Goal: Information Seeking & Learning: Find specific fact

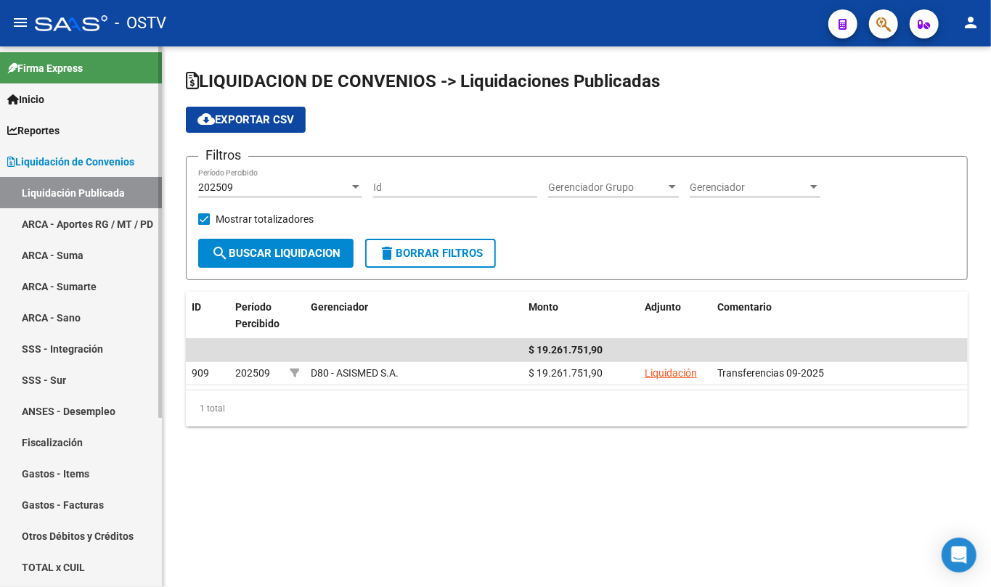
click at [70, 168] on span "Liquidación de Convenios" at bounding box center [70, 162] width 127 height 16
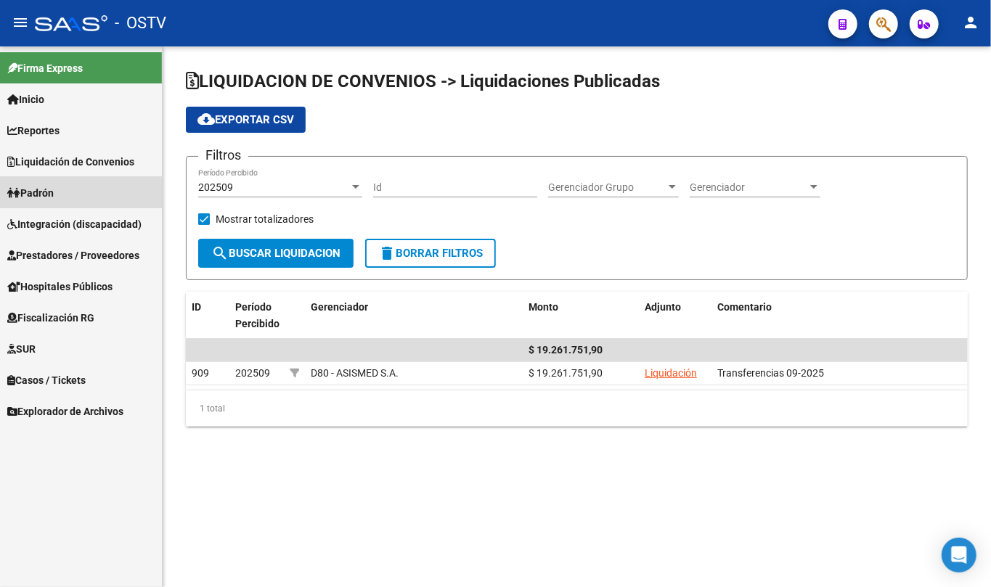
click at [54, 187] on span "Padrón" at bounding box center [30, 193] width 46 height 16
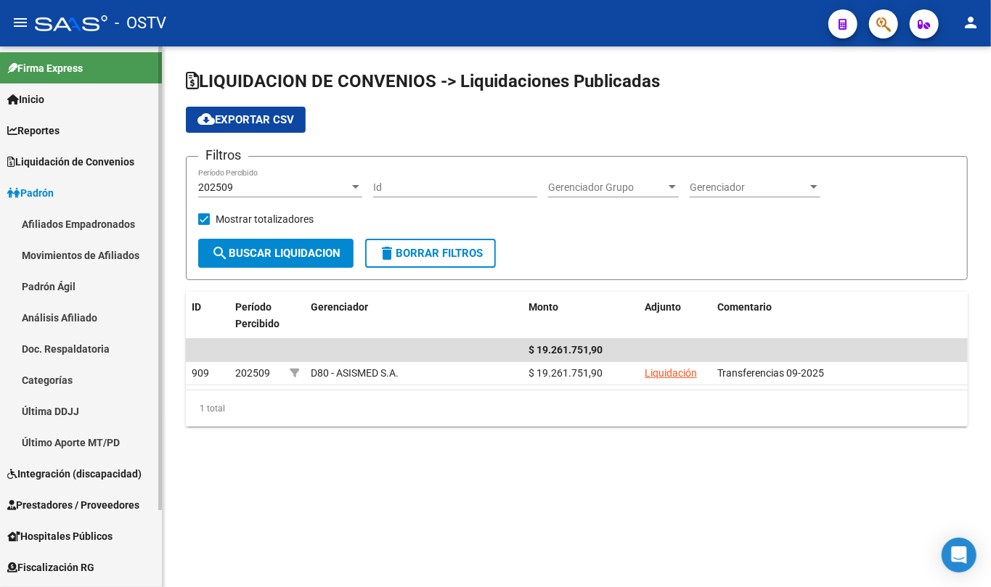
click at [62, 280] on link "Padrón Ágil" at bounding box center [81, 286] width 162 height 31
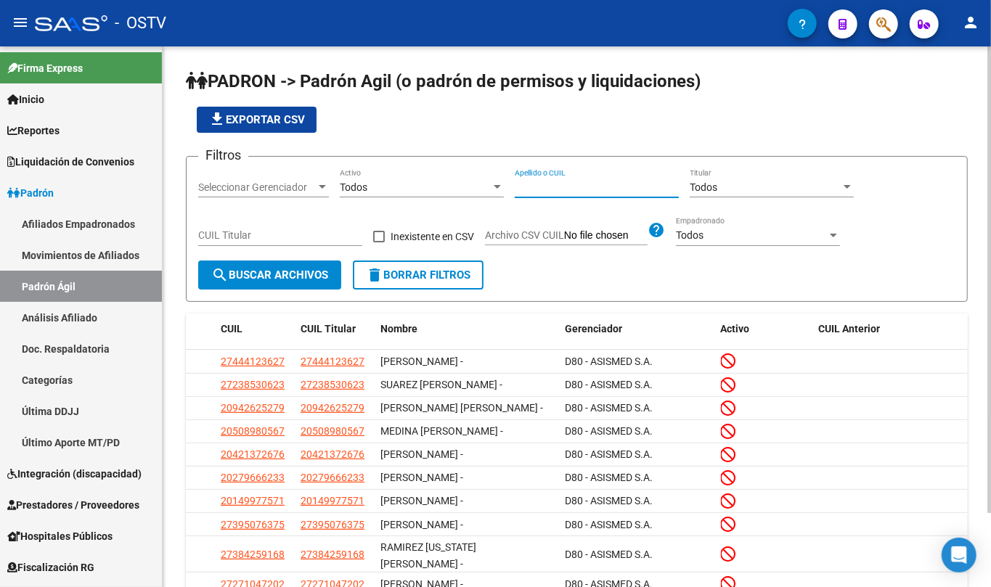
click at [534, 189] on input "Apellido o CUIL" at bounding box center [597, 187] width 164 height 12
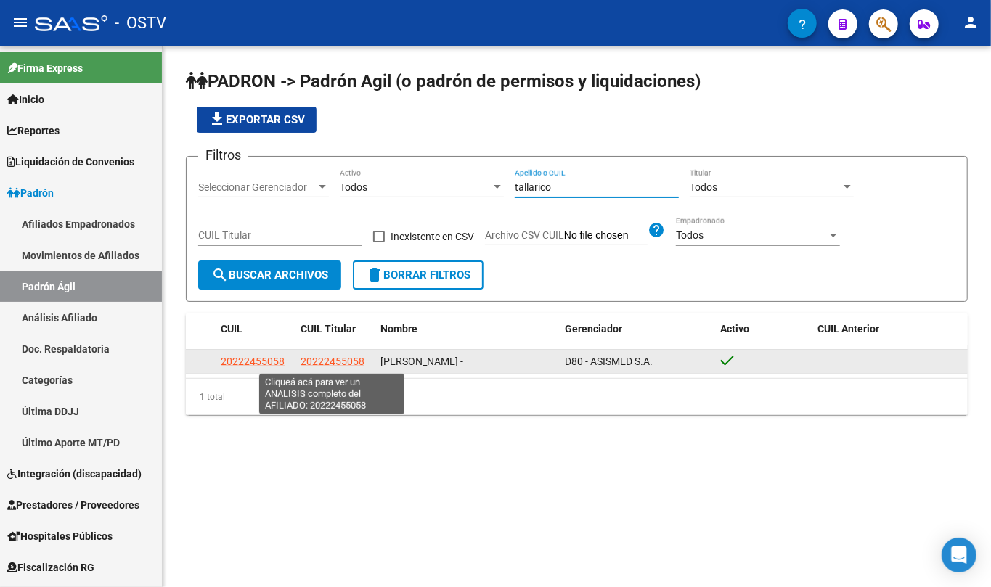
type input "tallarico"
click at [349, 362] on span "20222455058" at bounding box center [333, 362] width 64 height 12
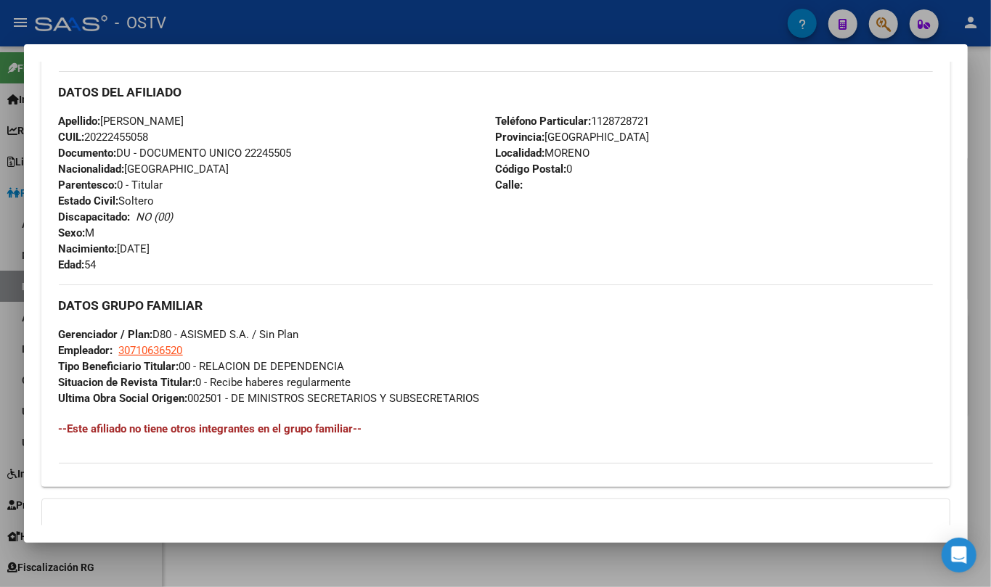
scroll to position [624, 0]
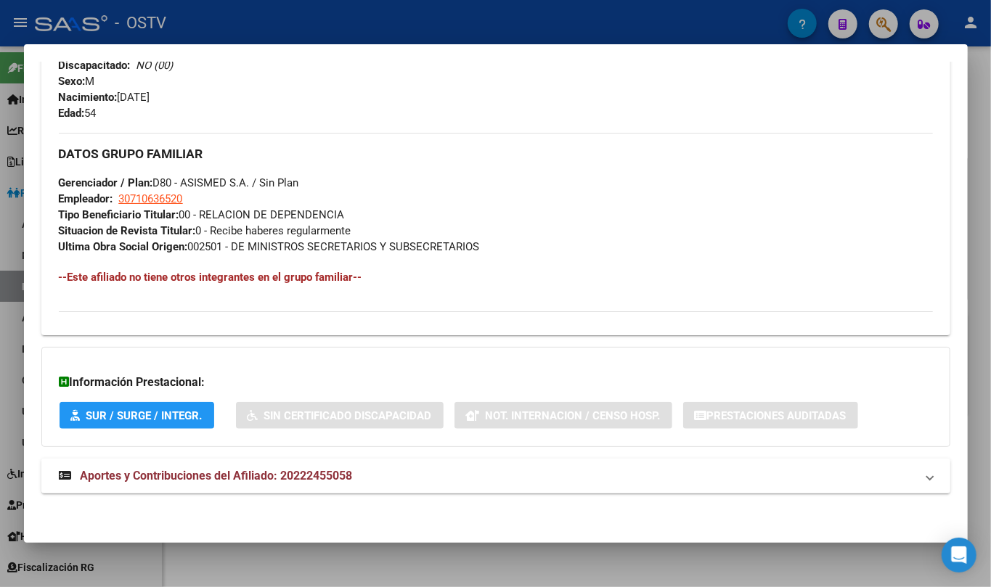
click at [367, 481] on mat-panel-title "Aportes y Contribuciones del Afiliado: 20222455058" at bounding box center [487, 476] width 857 height 17
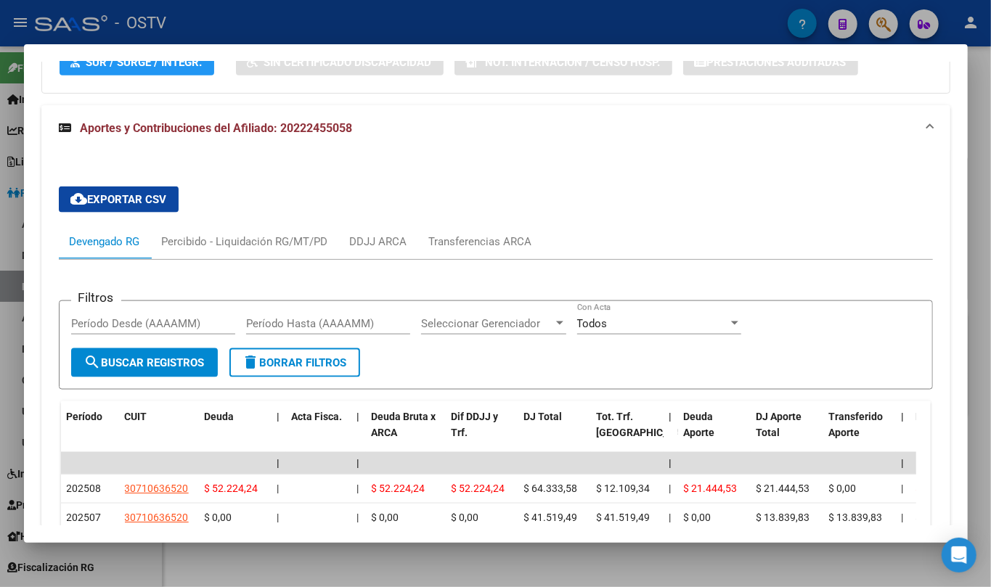
scroll to position [1284, 0]
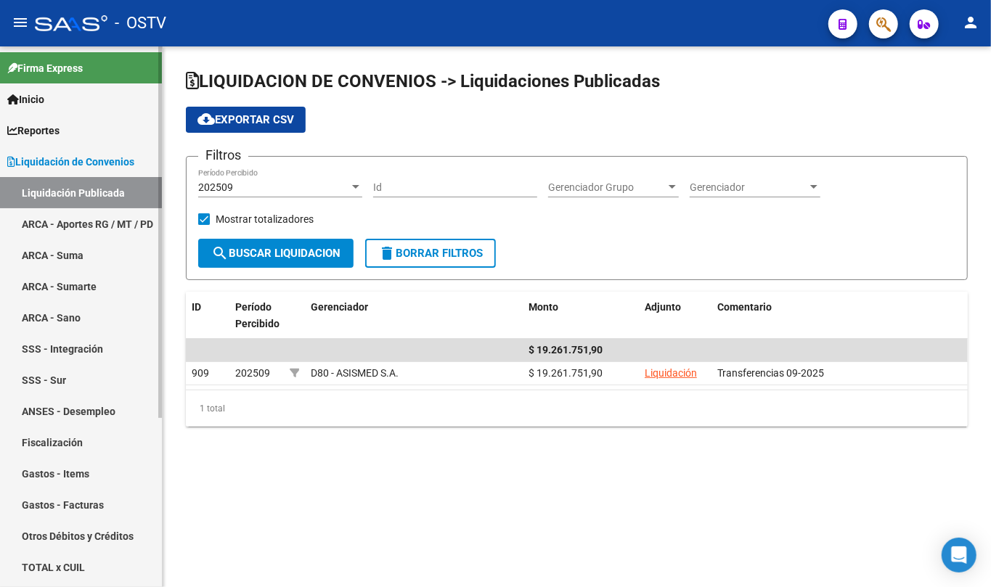
scroll to position [97, 0]
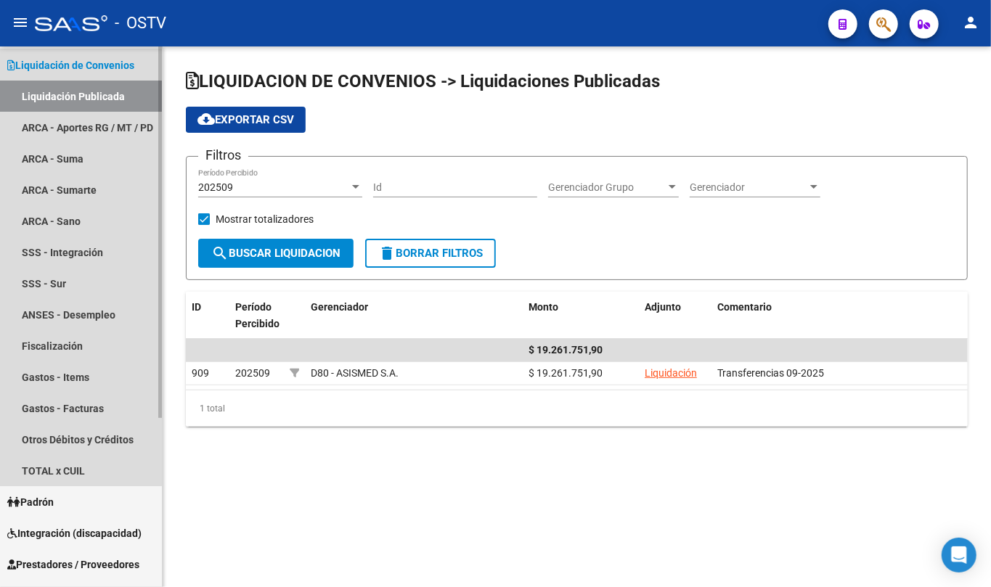
click at [70, 78] on link "Liquidación de Convenios" at bounding box center [81, 64] width 162 height 31
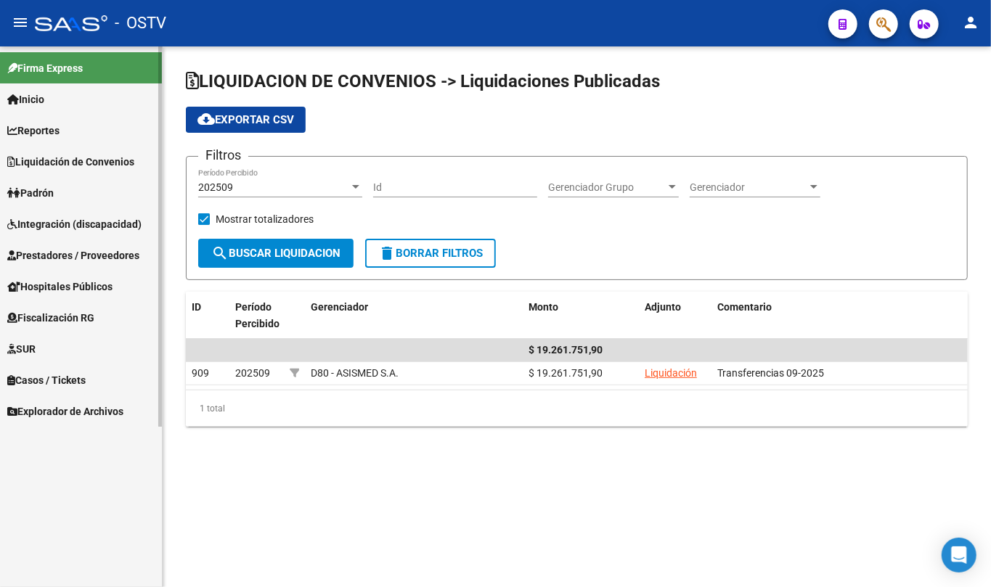
scroll to position [0, 0]
click at [70, 258] on span "Prestadores / Proveedores" at bounding box center [73, 256] width 132 height 16
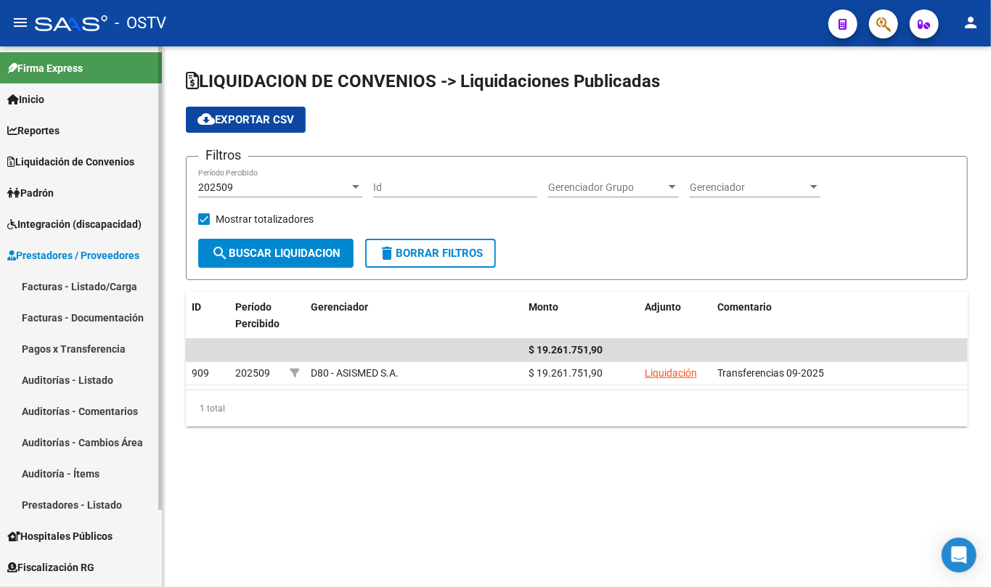
click at [85, 282] on link "Facturas - Listado/Carga" at bounding box center [81, 286] width 162 height 31
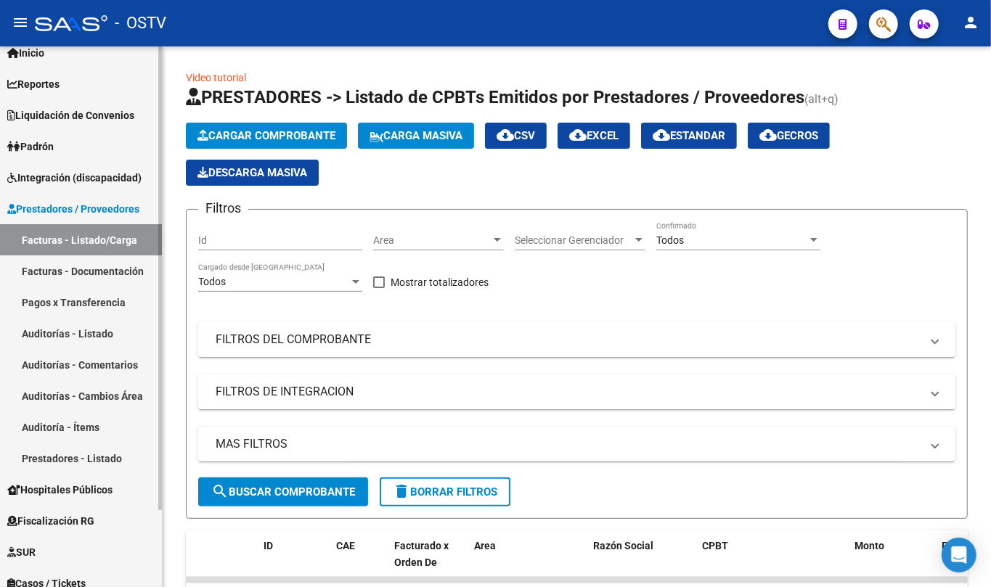
scroll to position [89, 0]
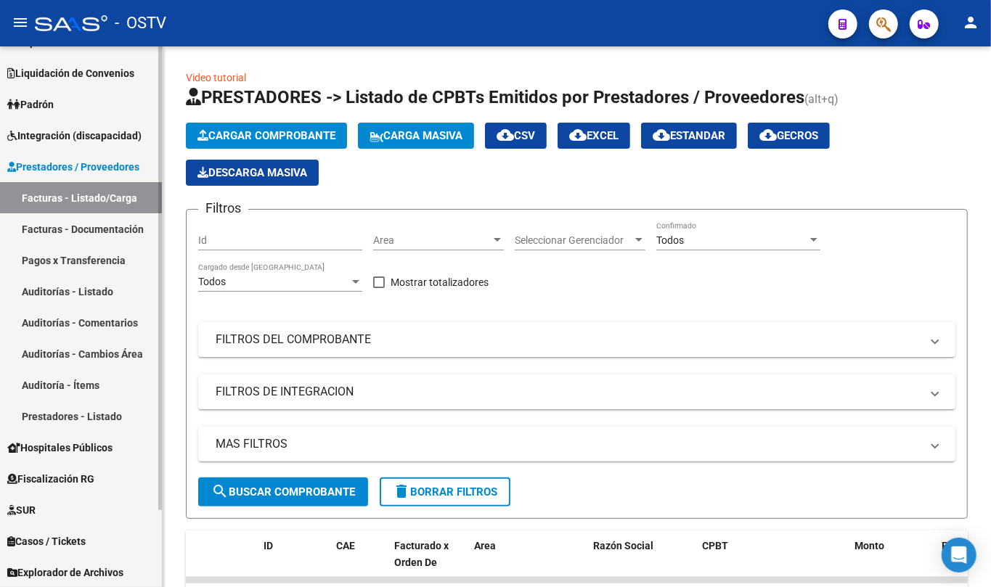
click at [106, 222] on link "Facturas - Documentación" at bounding box center [81, 228] width 162 height 31
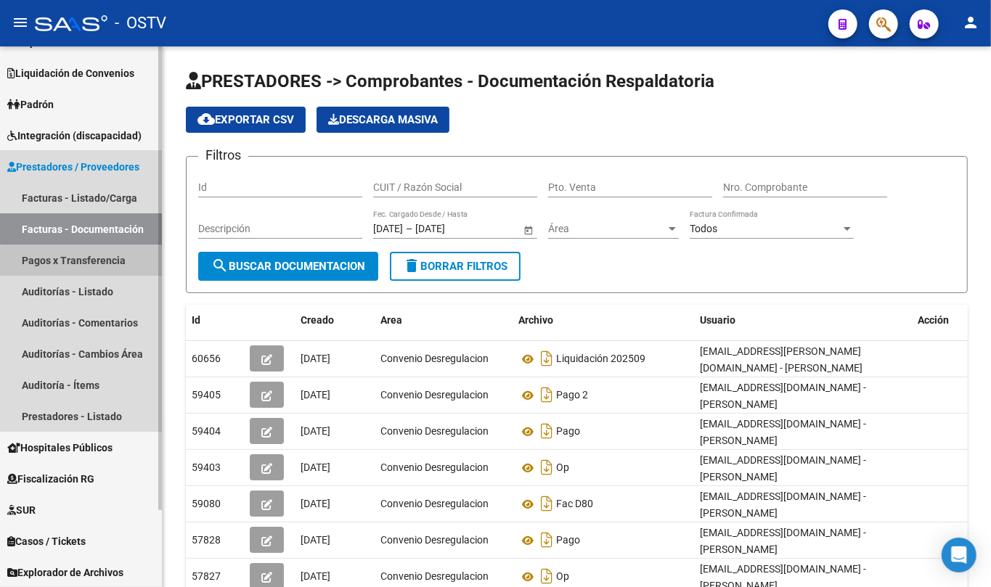
click at [89, 262] on link "Pagos x Transferencia" at bounding box center [81, 260] width 162 height 31
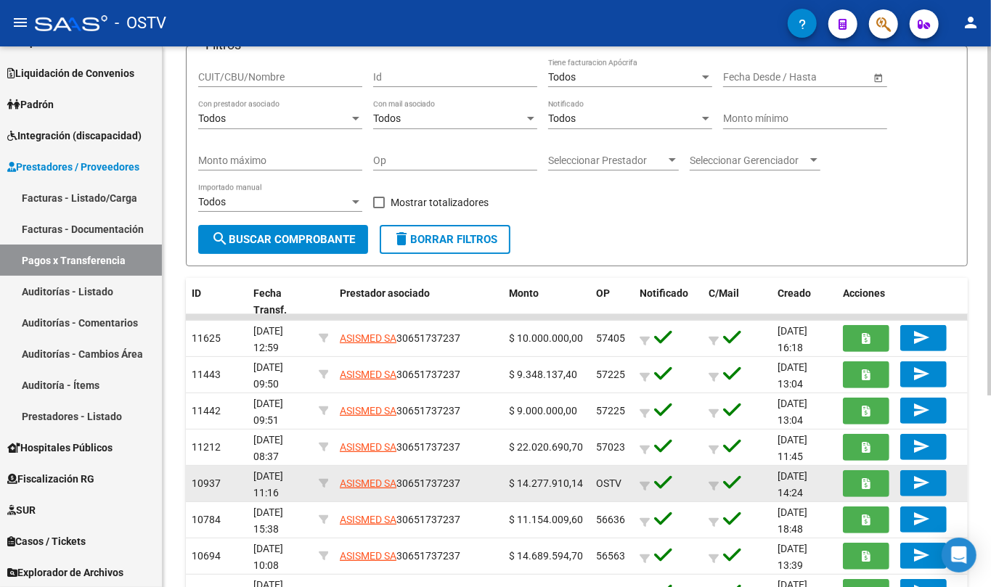
scroll to position [102, 0]
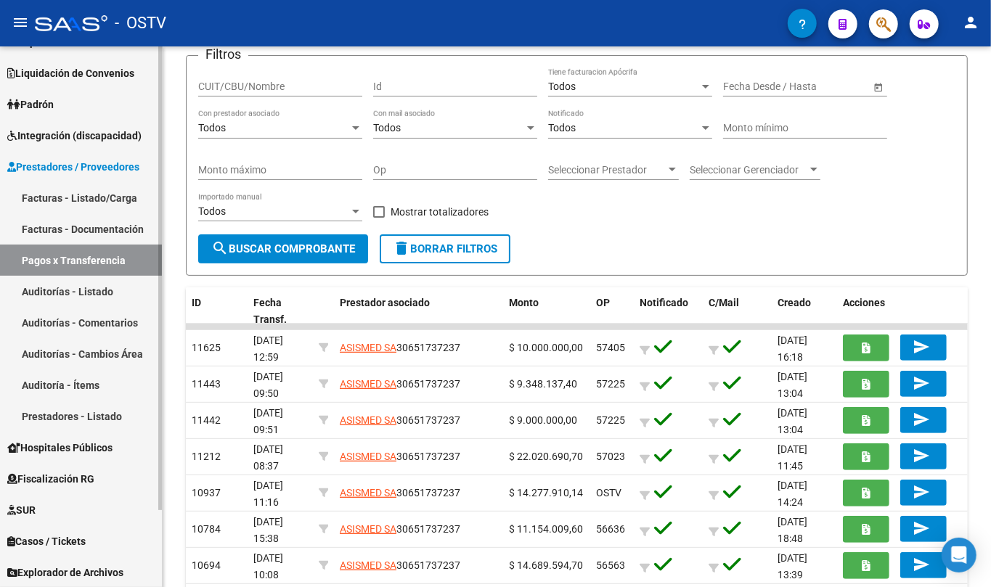
click at [73, 166] on span "Prestadores / Proveedores" at bounding box center [73, 167] width 132 height 16
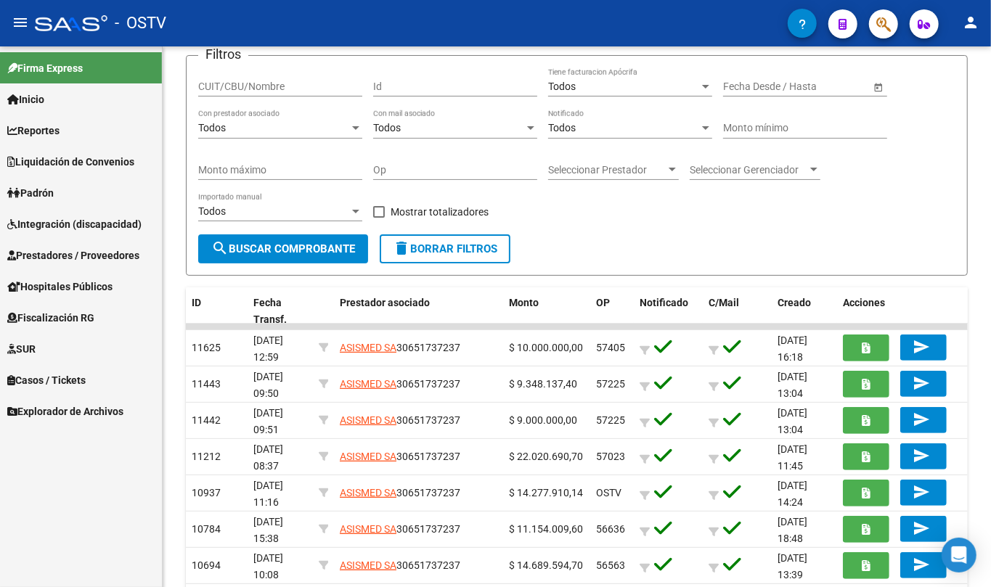
scroll to position [0, 0]
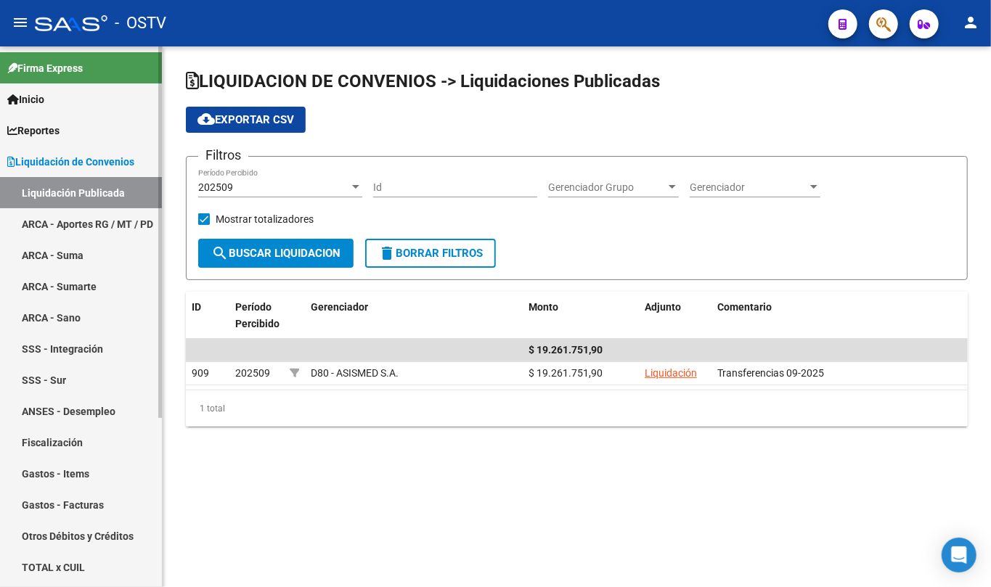
click at [90, 160] on span "Liquidación de Convenios" at bounding box center [70, 162] width 127 height 16
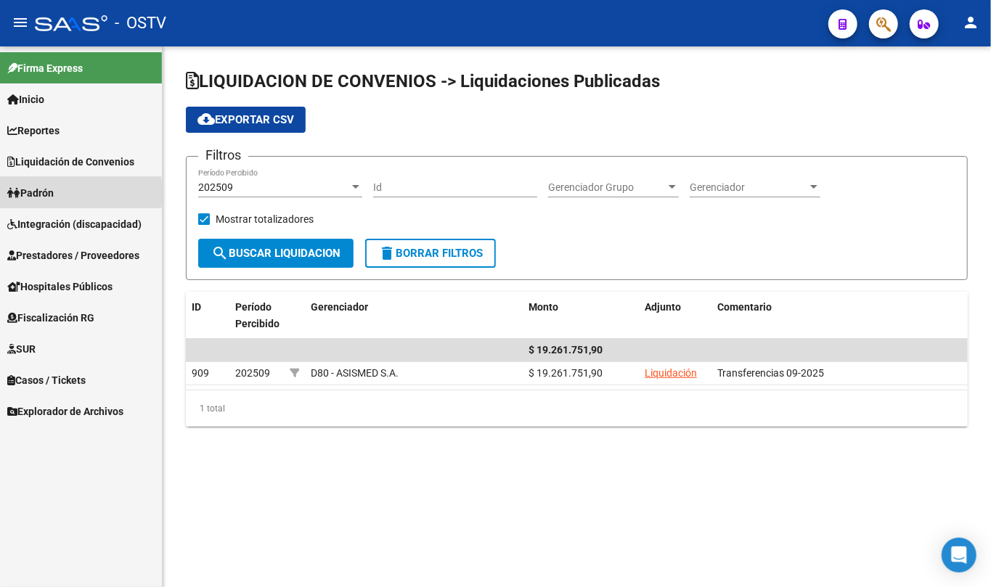
click at [62, 193] on link "Padrón" at bounding box center [81, 192] width 162 height 31
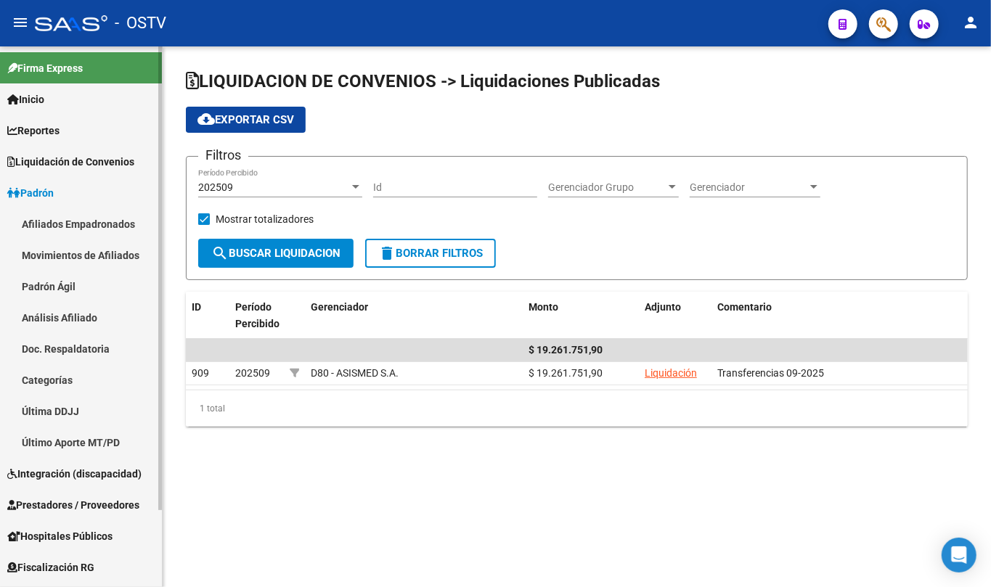
click at [52, 282] on link "Padrón Ágil" at bounding box center [81, 286] width 162 height 31
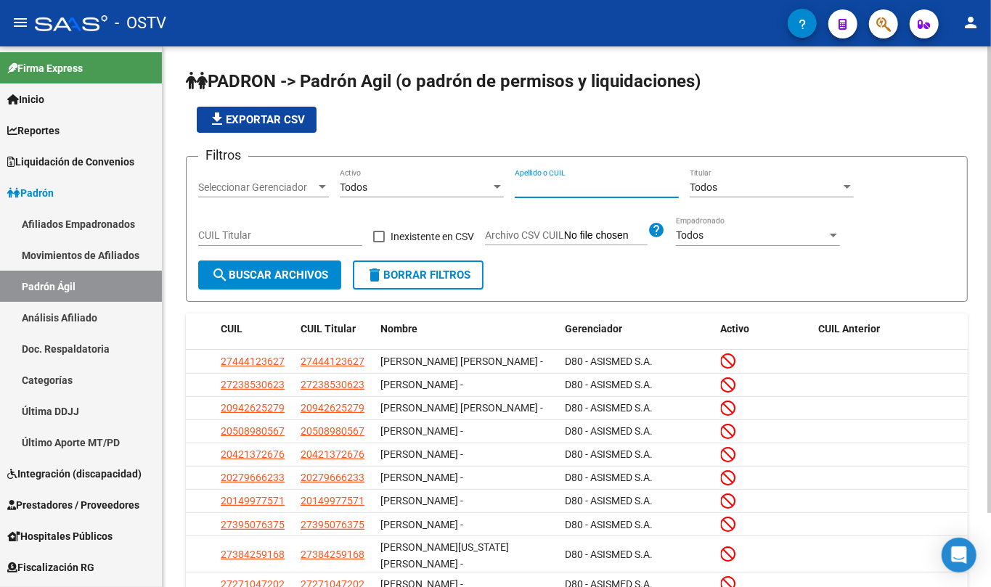
click at [573, 184] on input "Apellido o CUIL" at bounding box center [597, 187] width 164 height 12
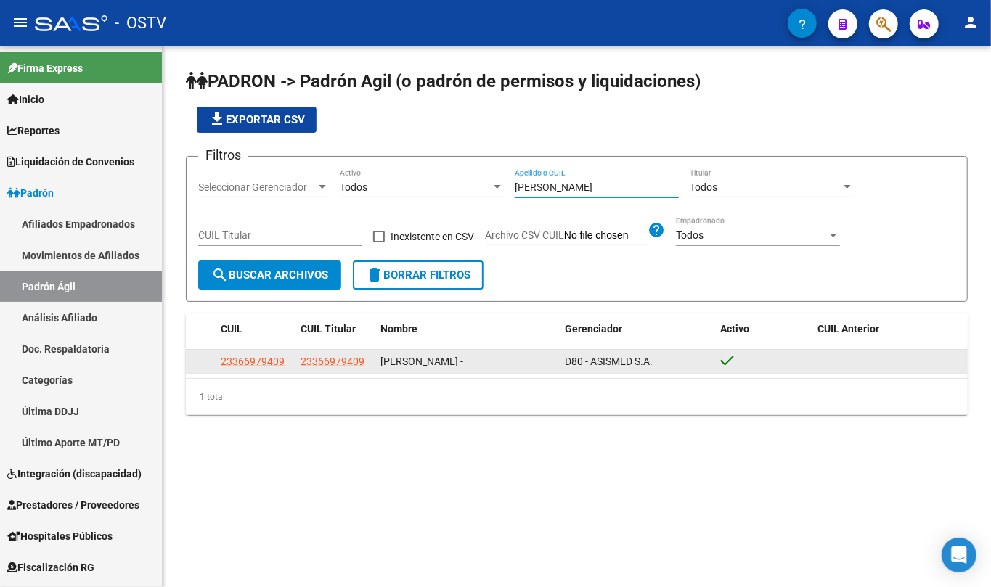
type input "labonia"
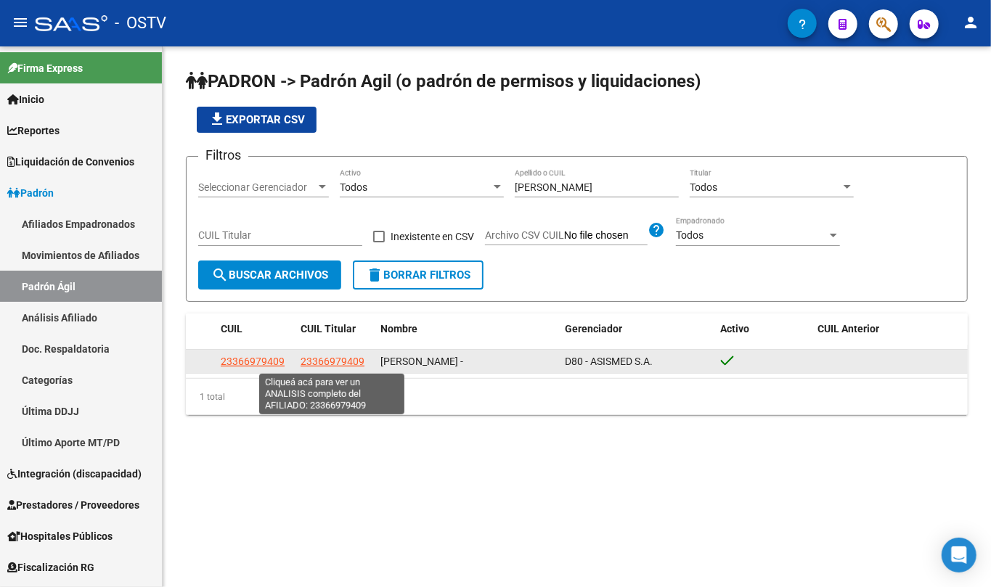
click at [338, 361] on span "23366979409" at bounding box center [333, 362] width 64 height 12
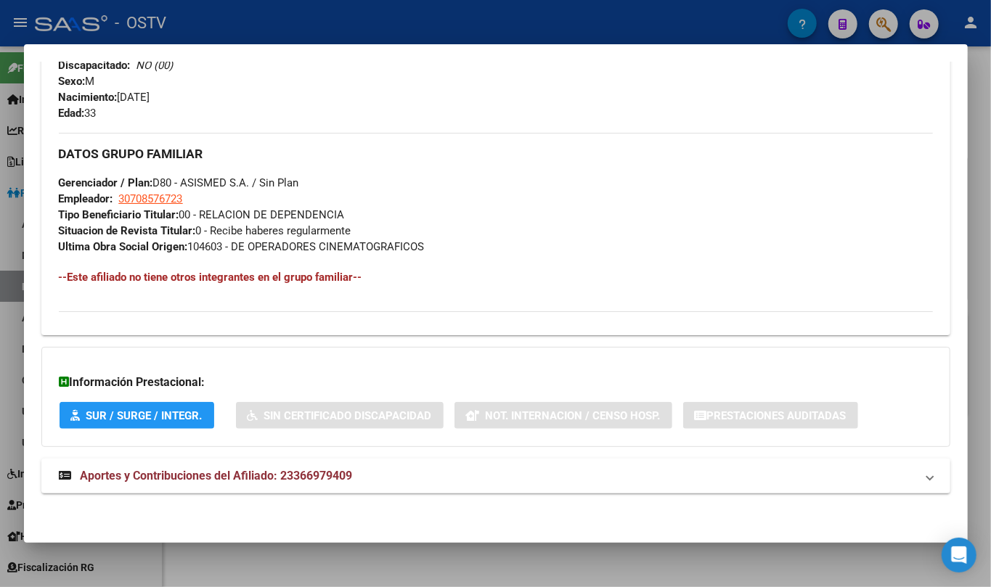
drag, startPoint x: 289, startPoint y: 481, endPoint x: 299, endPoint y: 440, distance: 41.9
click at [289, 478] on span "Aportes y Contribuciones del Afiliado: 23366979409" at bounding box center [217, 476] width 272 height 14
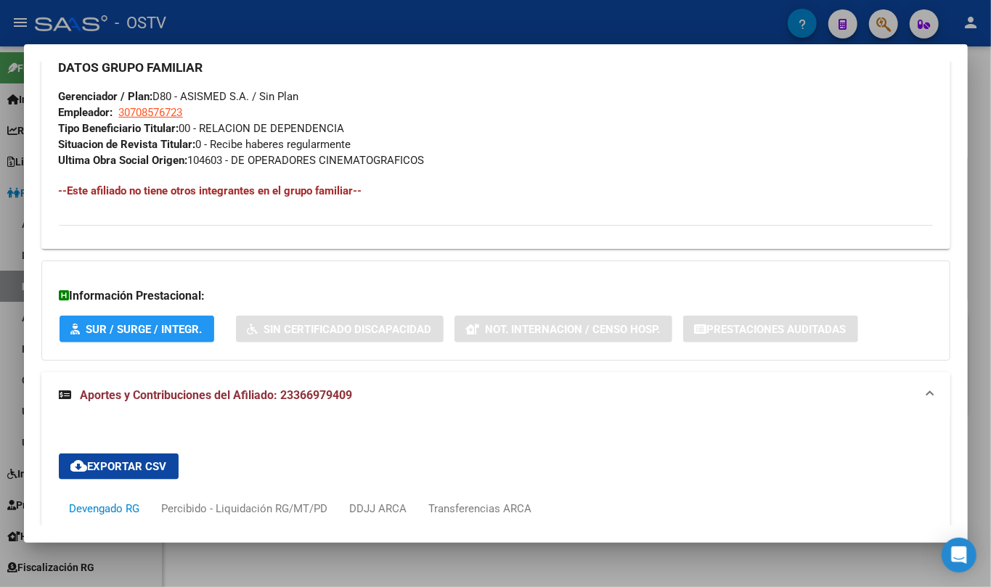
scroll to position [1086, 0]
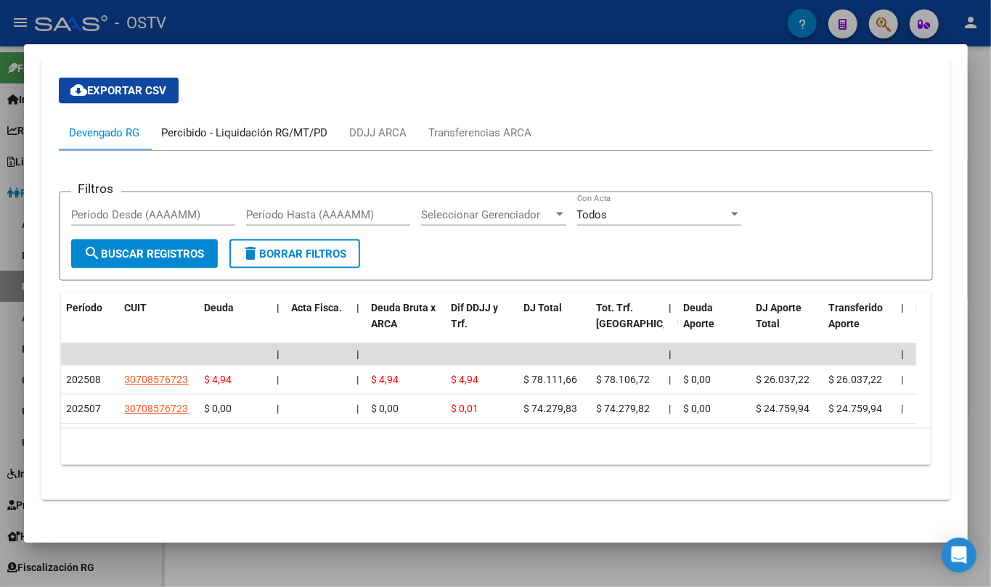
click at [288, 143] on div "Percibido - Liquidación RG/MT/PD" at bounding box center [245, 132] width 188 height 35
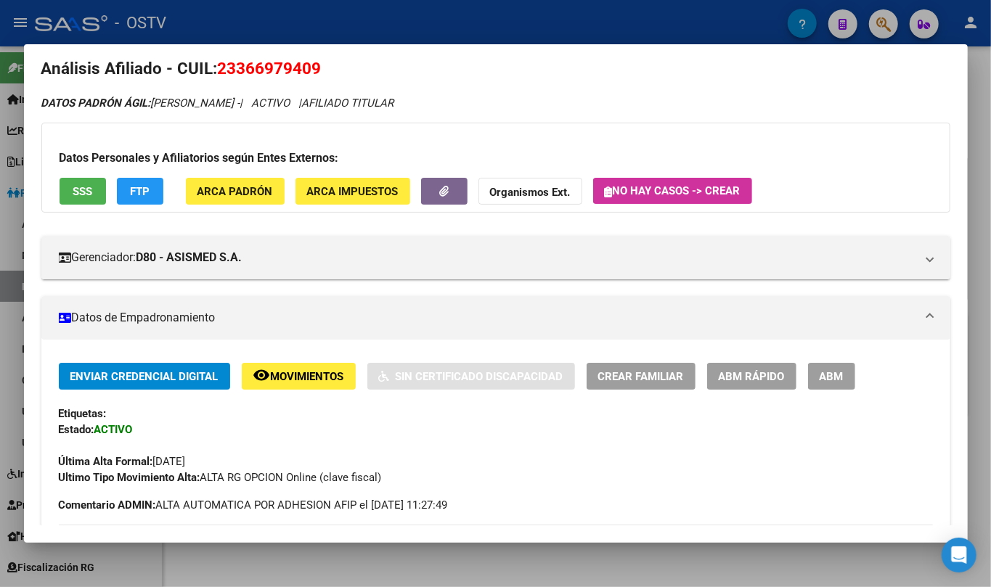
scroll to position [0, 0]
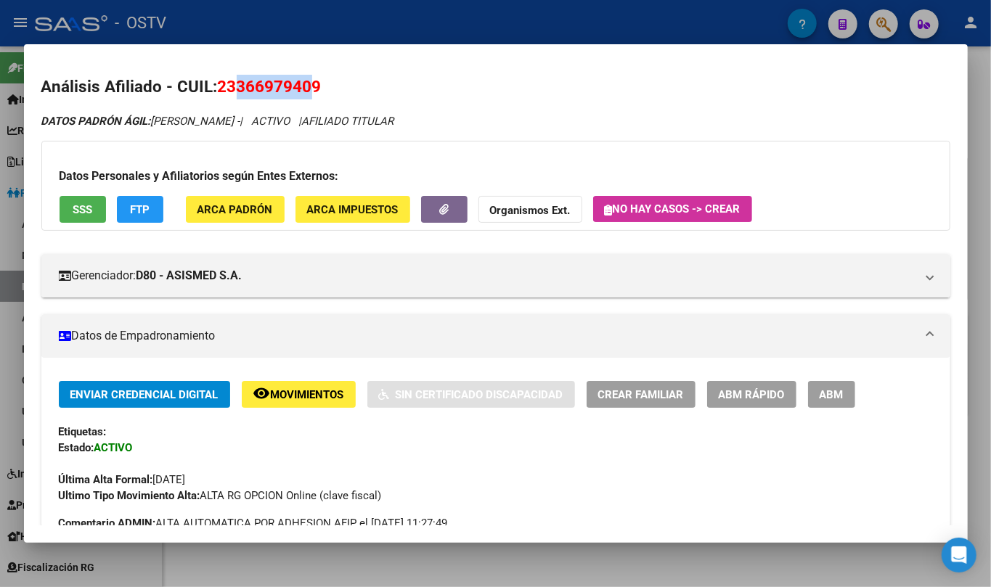
drag, startPoint x: 237, startPoint y: 87, endPoint x: 309, endPoint y: 89, distance: 72.6
click at [309, 89] on span "23366979409" at bounding box center [270, 86] width 104 height 19
copy span "36697940"
